Goal: Check status

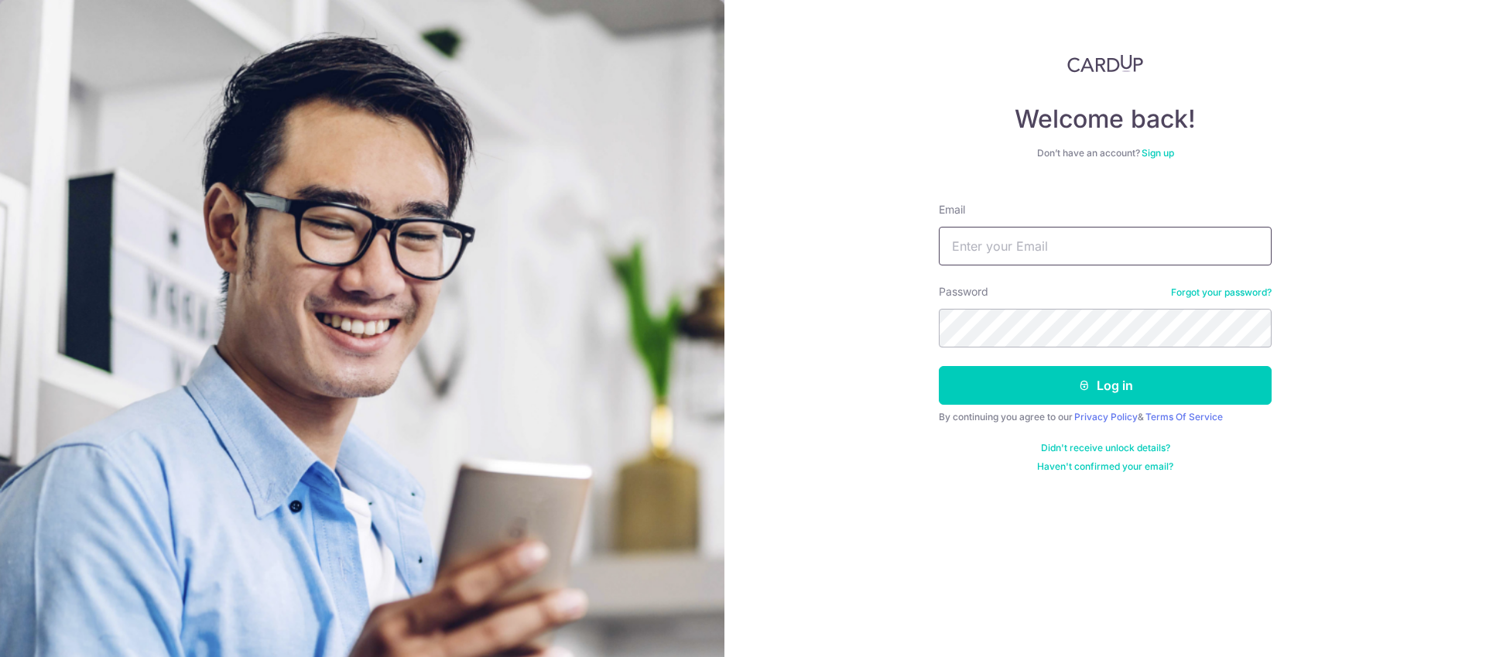
type input "[EMAIL_ADDRESS][DOMAIN_NAME]"
click at [939, 366] on button "Log in" at bounding box center [1105, 385] width 333 height 39
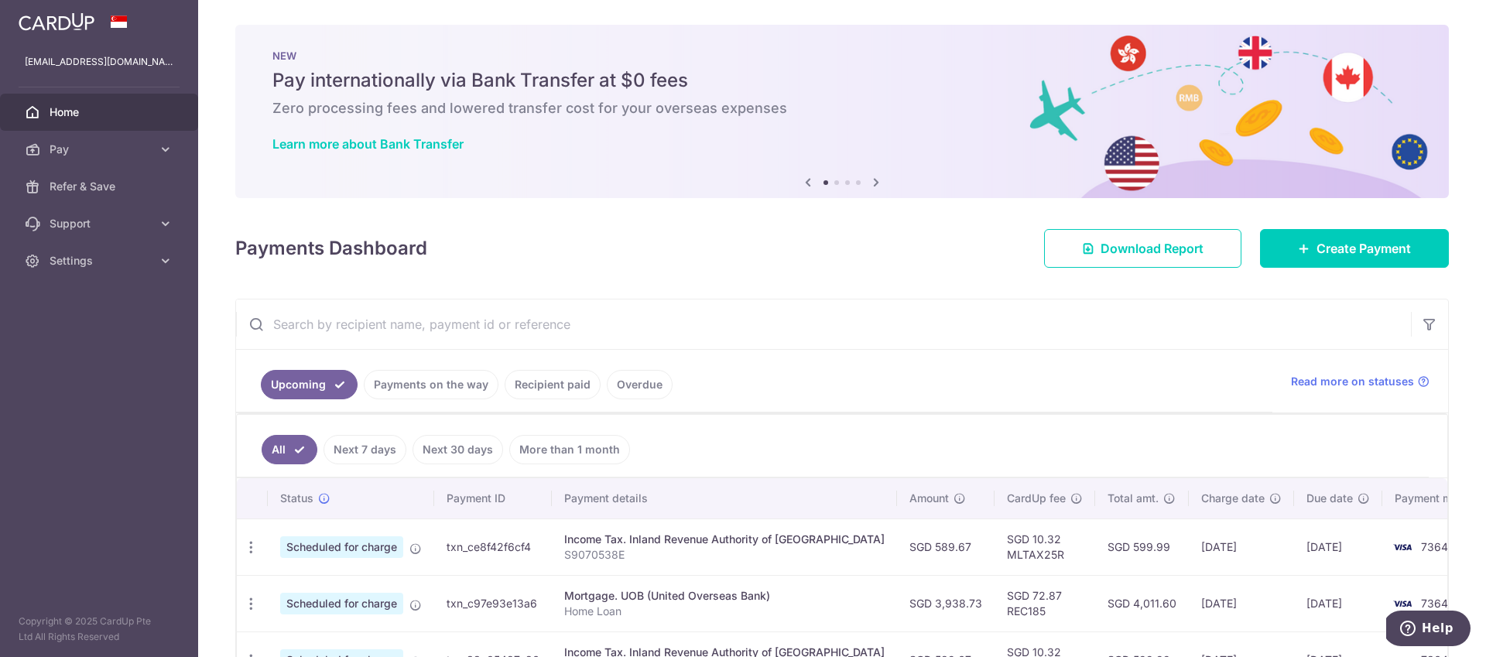
click at [558, 375] on link "Recipient paid" at bounding box center [553, 384] width 96 height 29
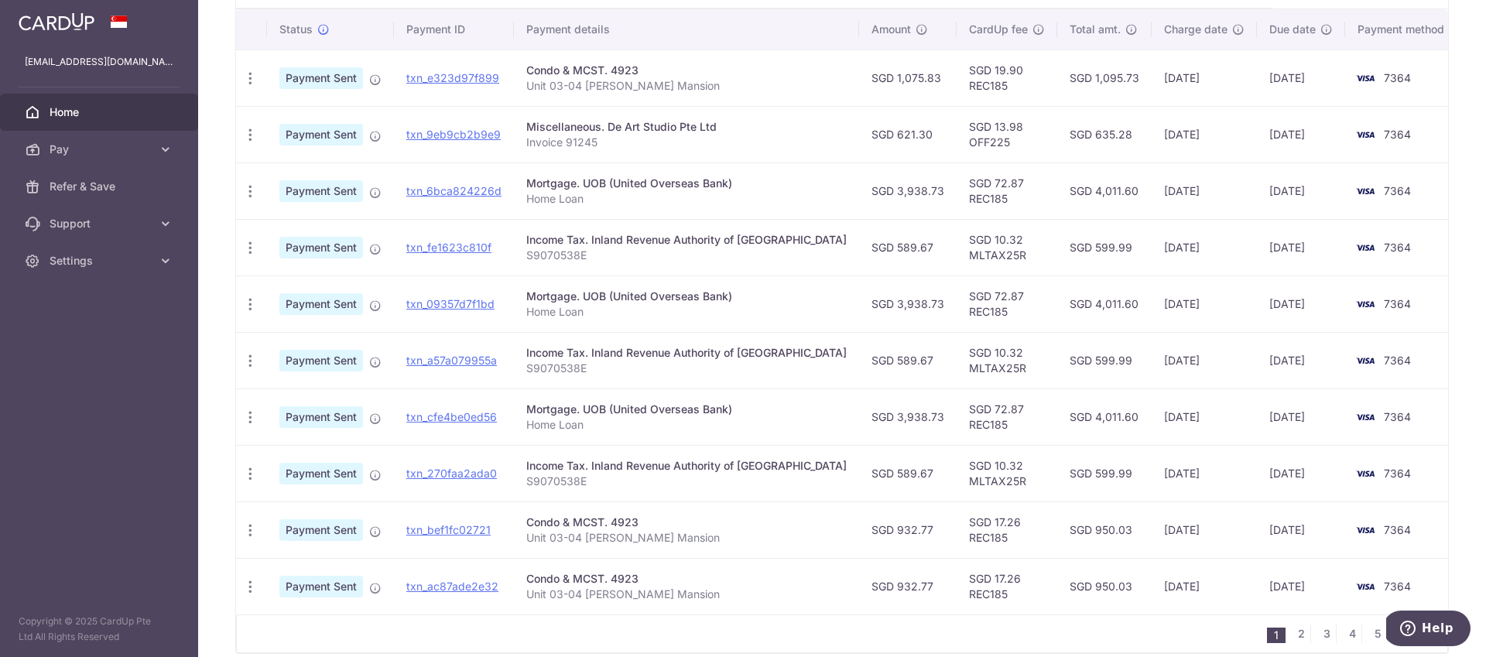
scroll to position [375, 0]
